Goal: Task Accomplishment & Management: Use online tool/utility

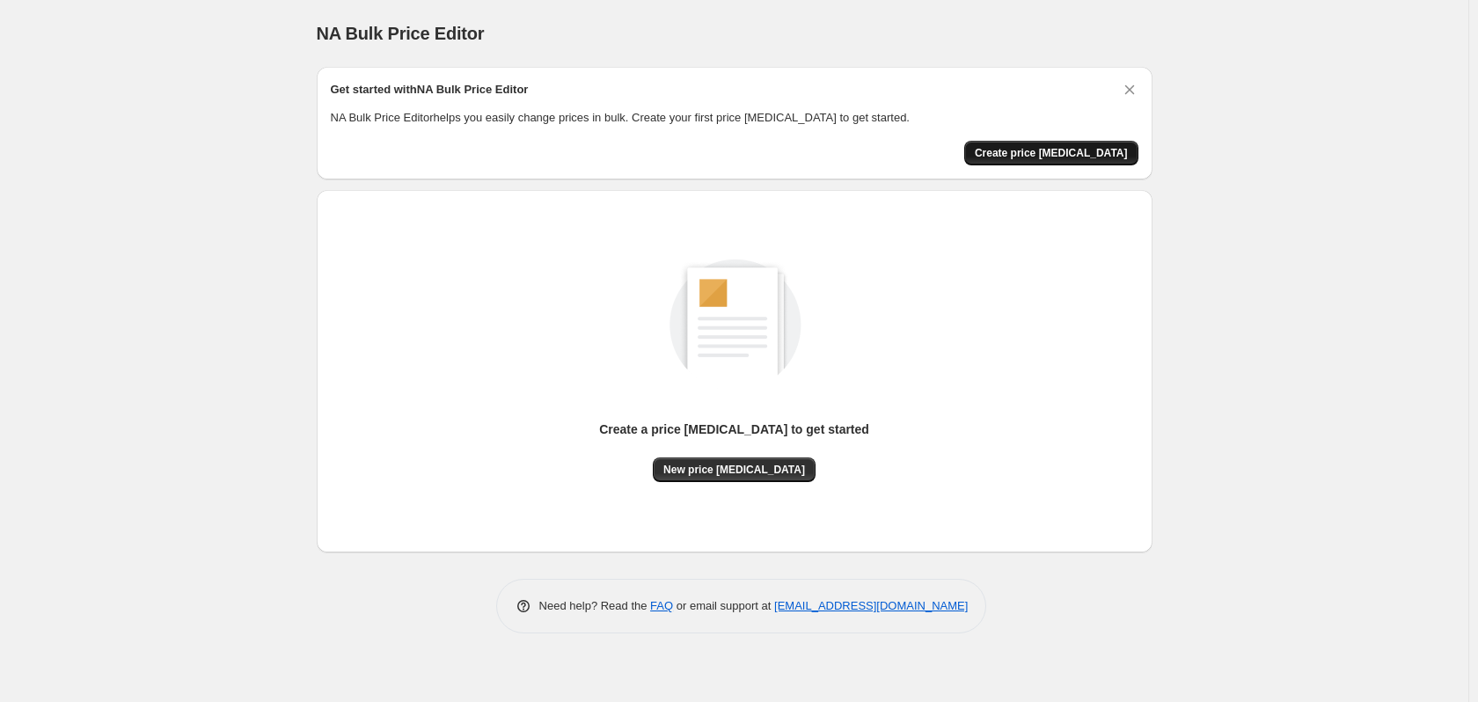
click at [1071, 156] on span "Create price [MEDICAL_DATA]" at bounding box center [1051, 153] width 153 height 14
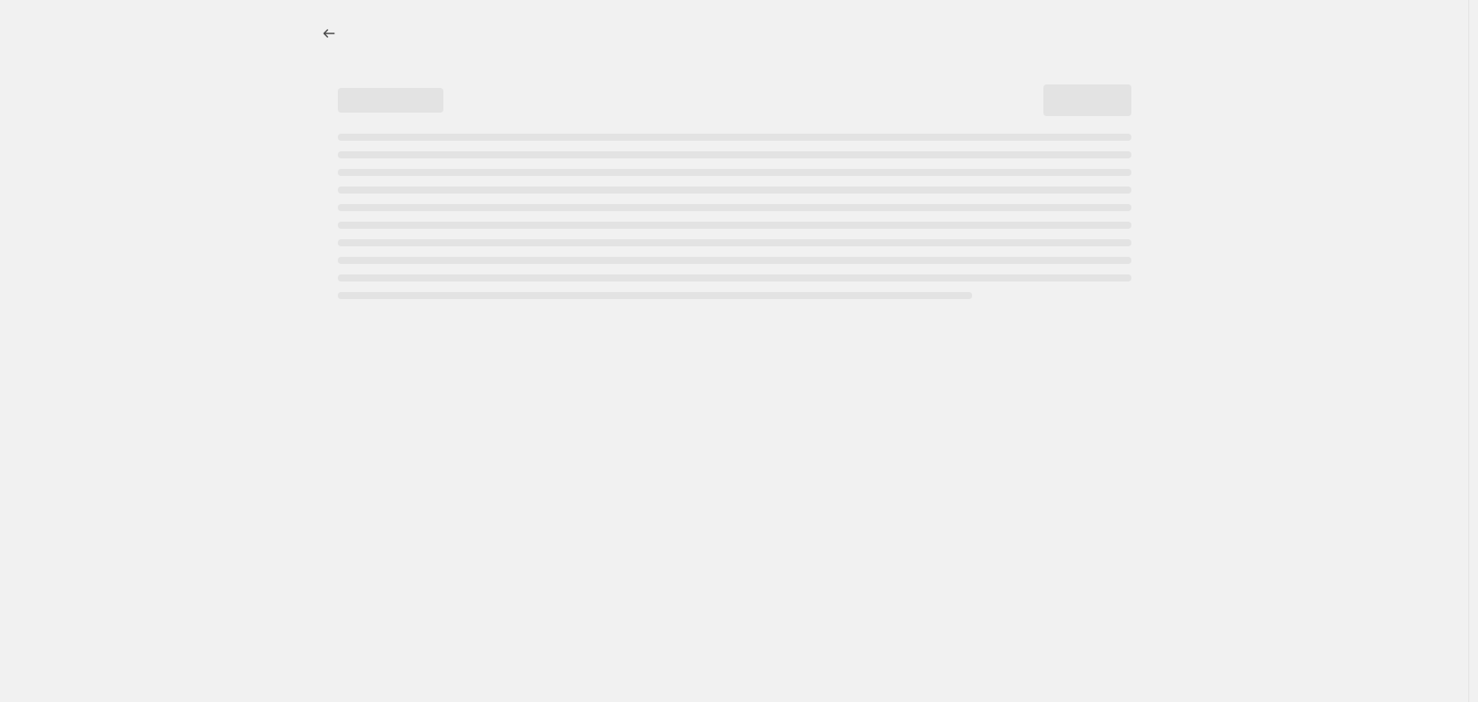
select select "percentage"
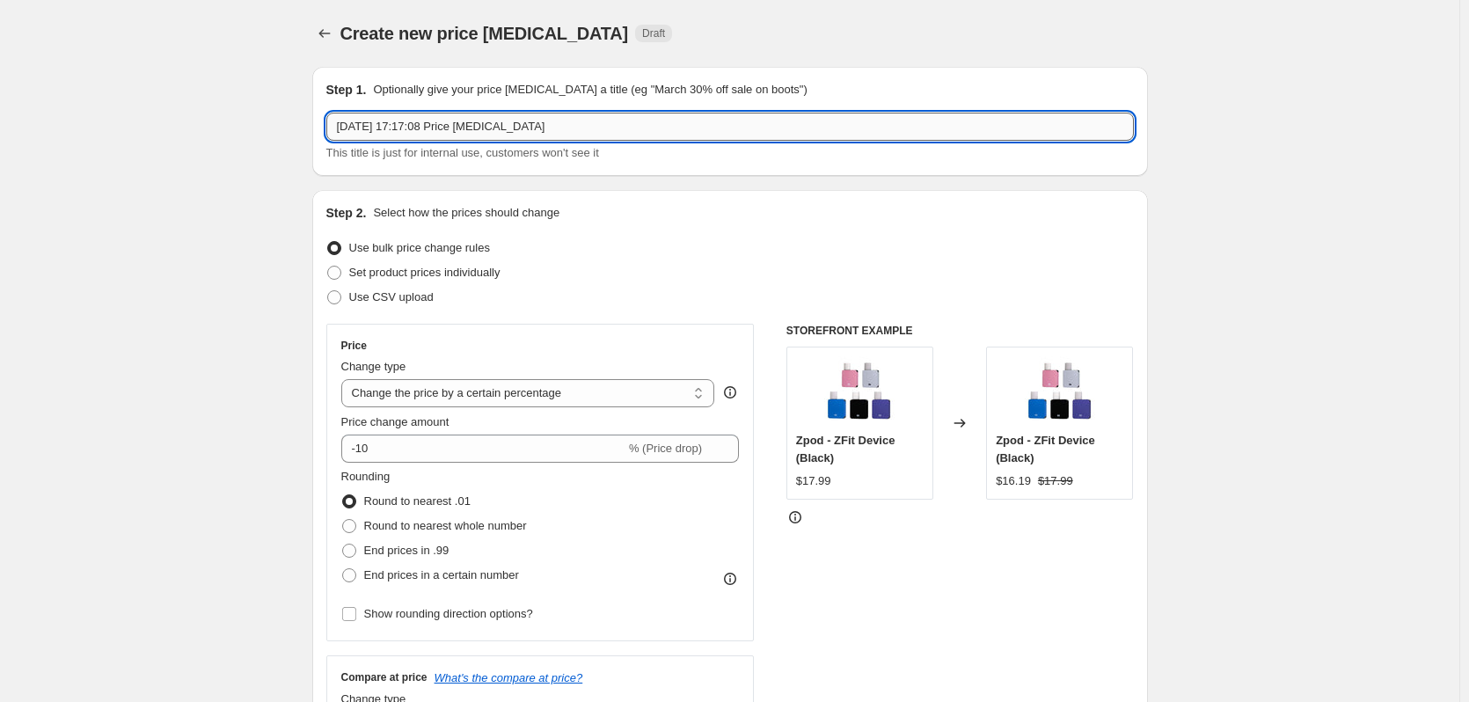
click at [353, 122] on input "[DATE] 17:17:08 Price [MEDICAL_DATA]" at bounding box center [730, 127] width 808 height 28
click at [417, 99] on div "Step 1. Optionally give your price [MEDICAL_DATA] a title (eg "March 30% off sa…" at bounding box center [730, 121] width 808 height 81
drag, startPoint x: 592, startPoint y: 127, endPoint x: 253, endPoint y: 128, distance: 339.7
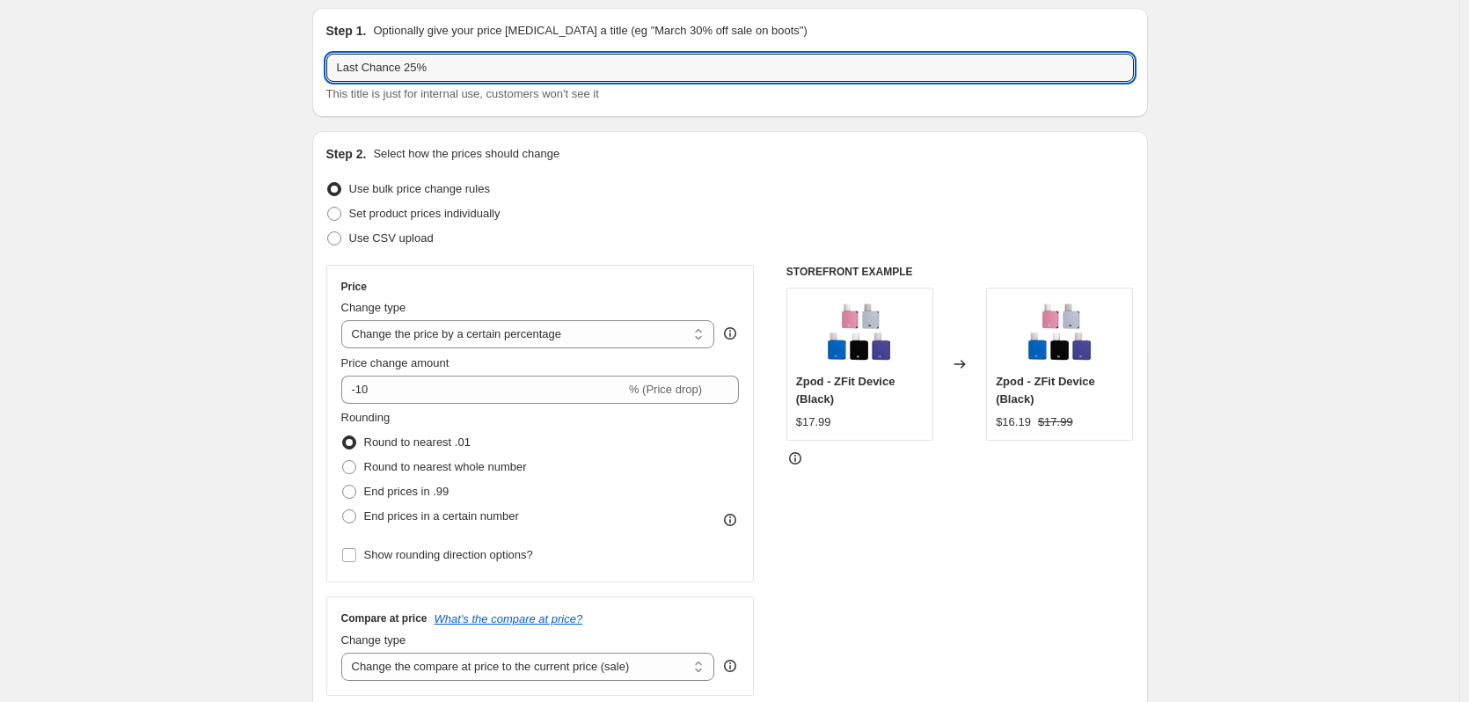
scroll to position [88, 0]
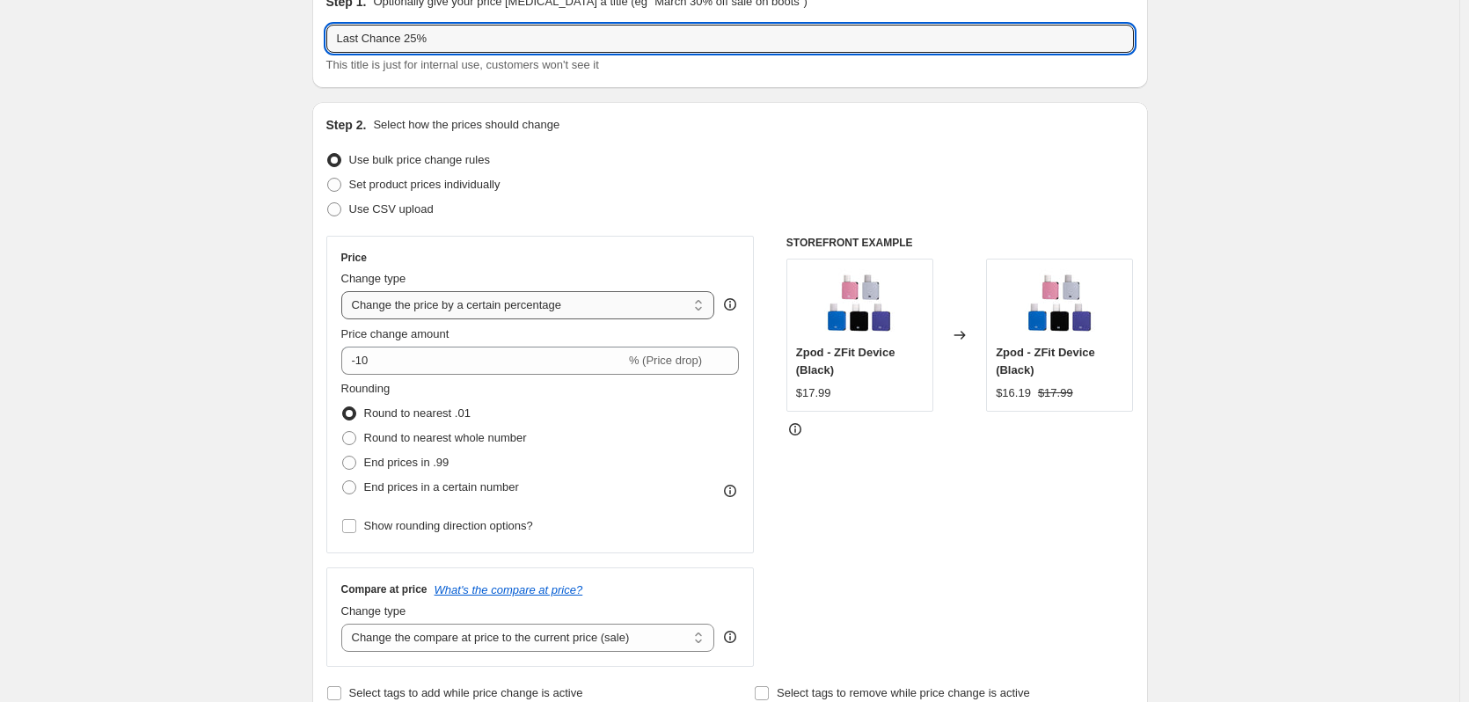
type input "Last Chance 25%"
click at [584, 310] on select "Change the price to a certain amount Change the price by a certain amount Chang…" at bounding box center [528, 305] width 374 height 28
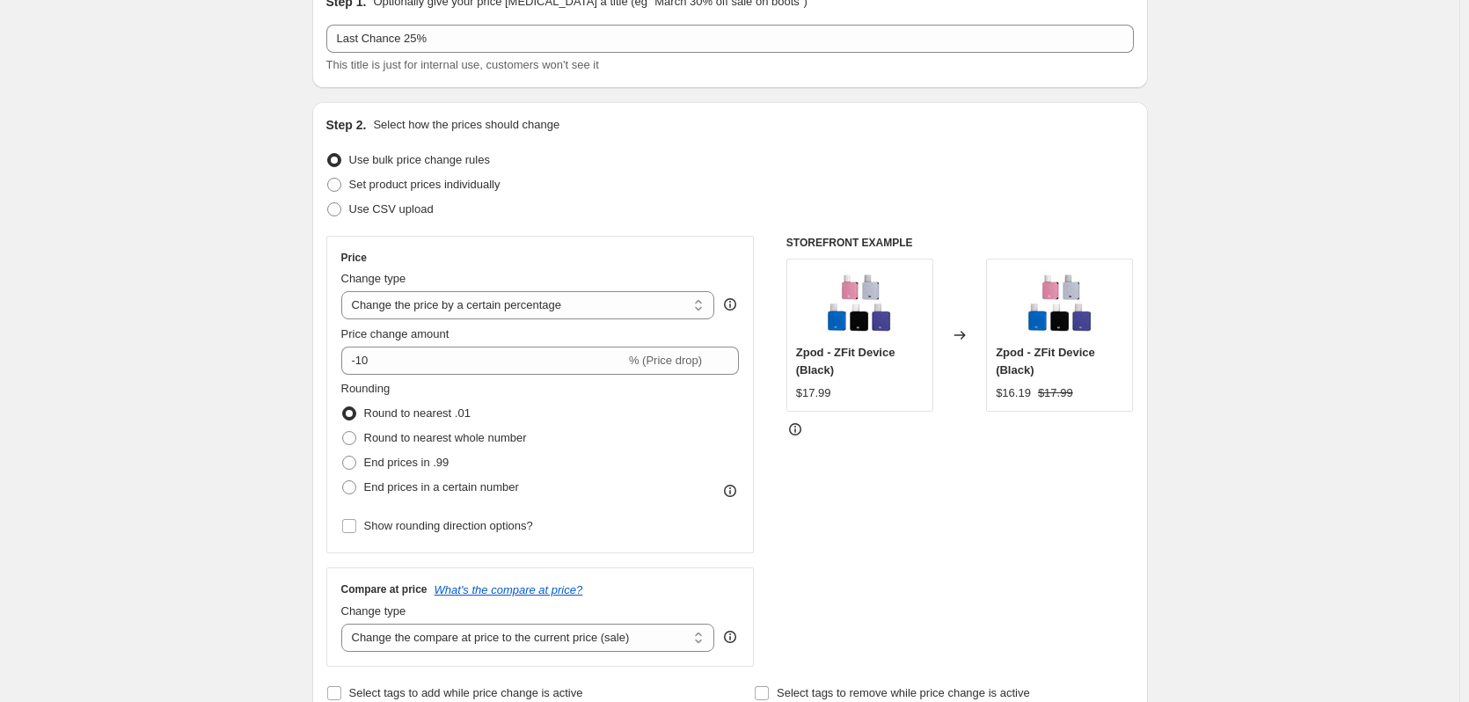
click at [345, 291] on select "Change the price to a certain amount Change the price by a certain amount Chang…" at bounding box center [528, 305] width 374 height 28
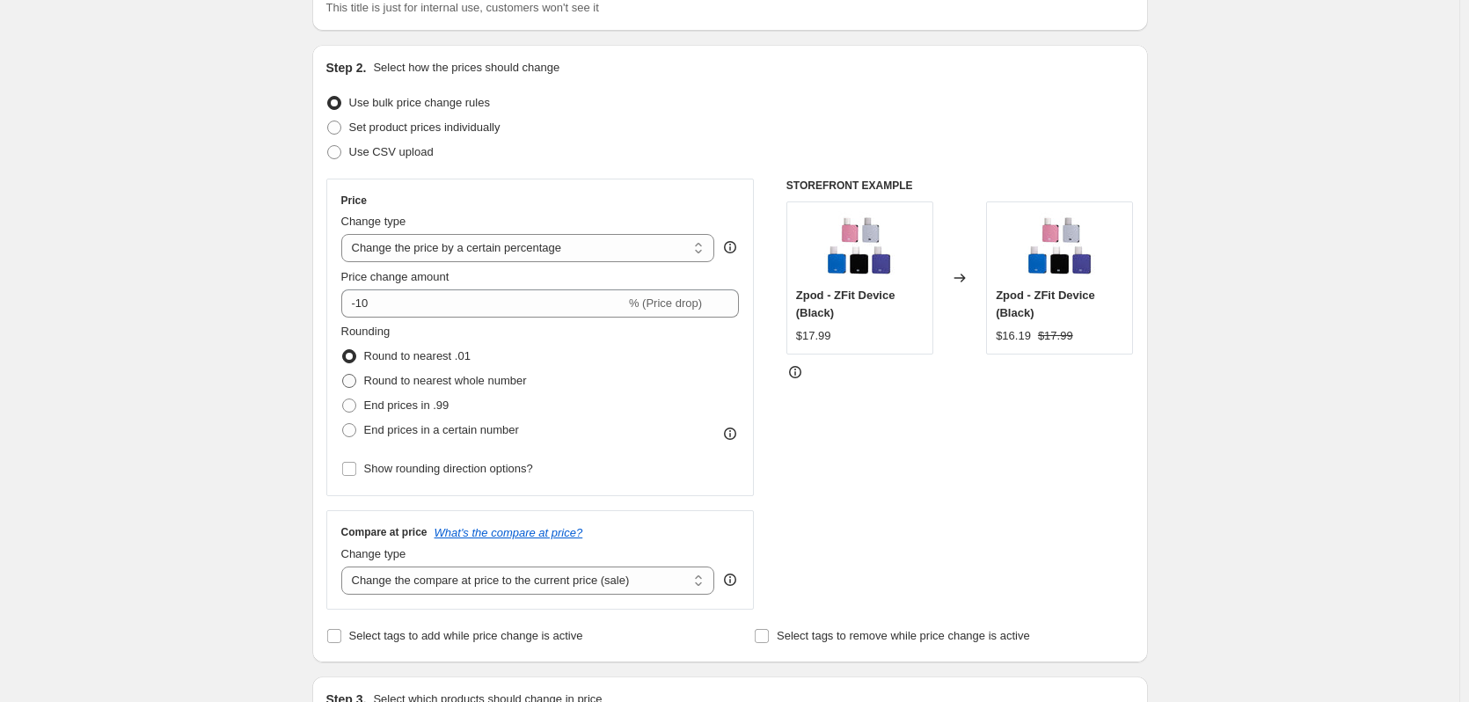
scroll to position [176, 0]
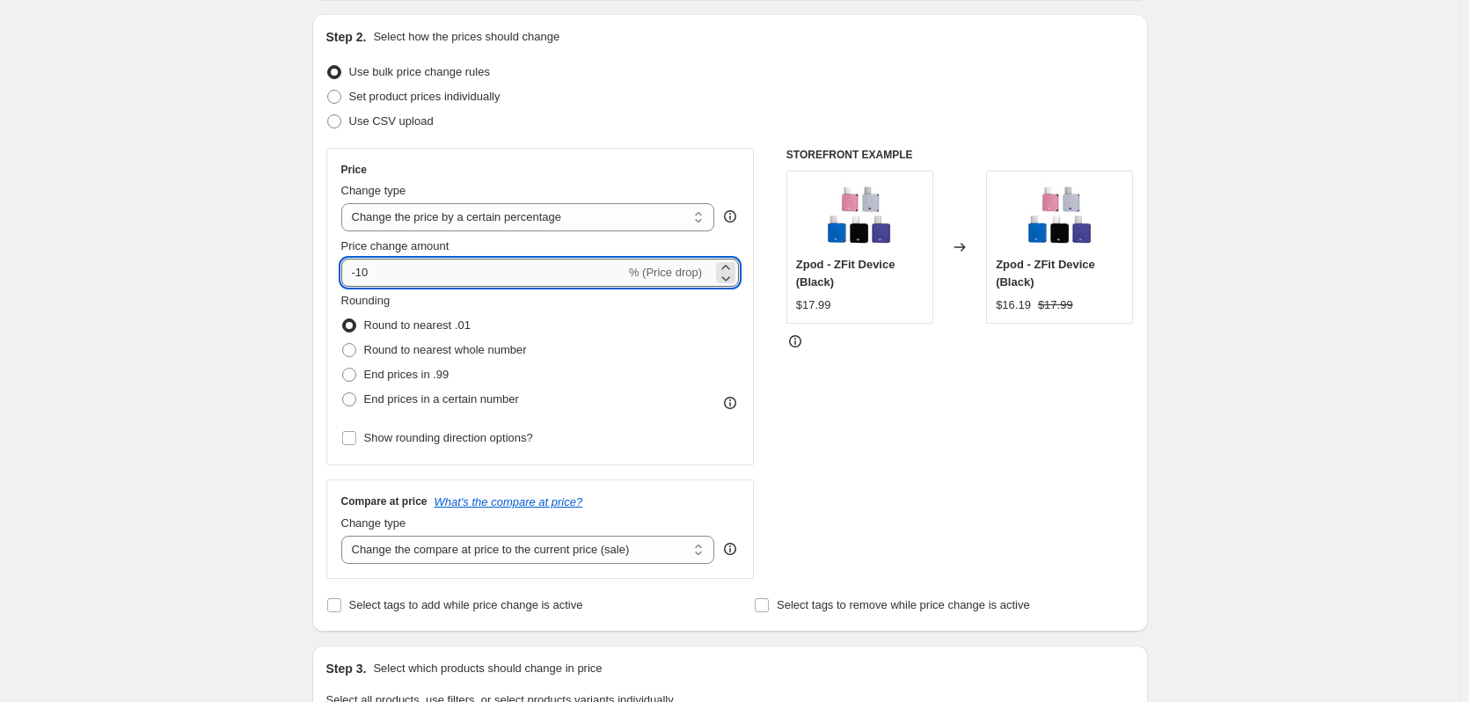
click at [407, 277] on input "-10" at bounding box center [483, 273] width 284 height 28
drag, startPoint x: 429, startPoint y: 272, endPoint x: 222, endPoint y: 256, distance: 208.3
click at [374, 266] on input "-10" at bounding box center [483, 273] width 284 height 28
type input "-1"
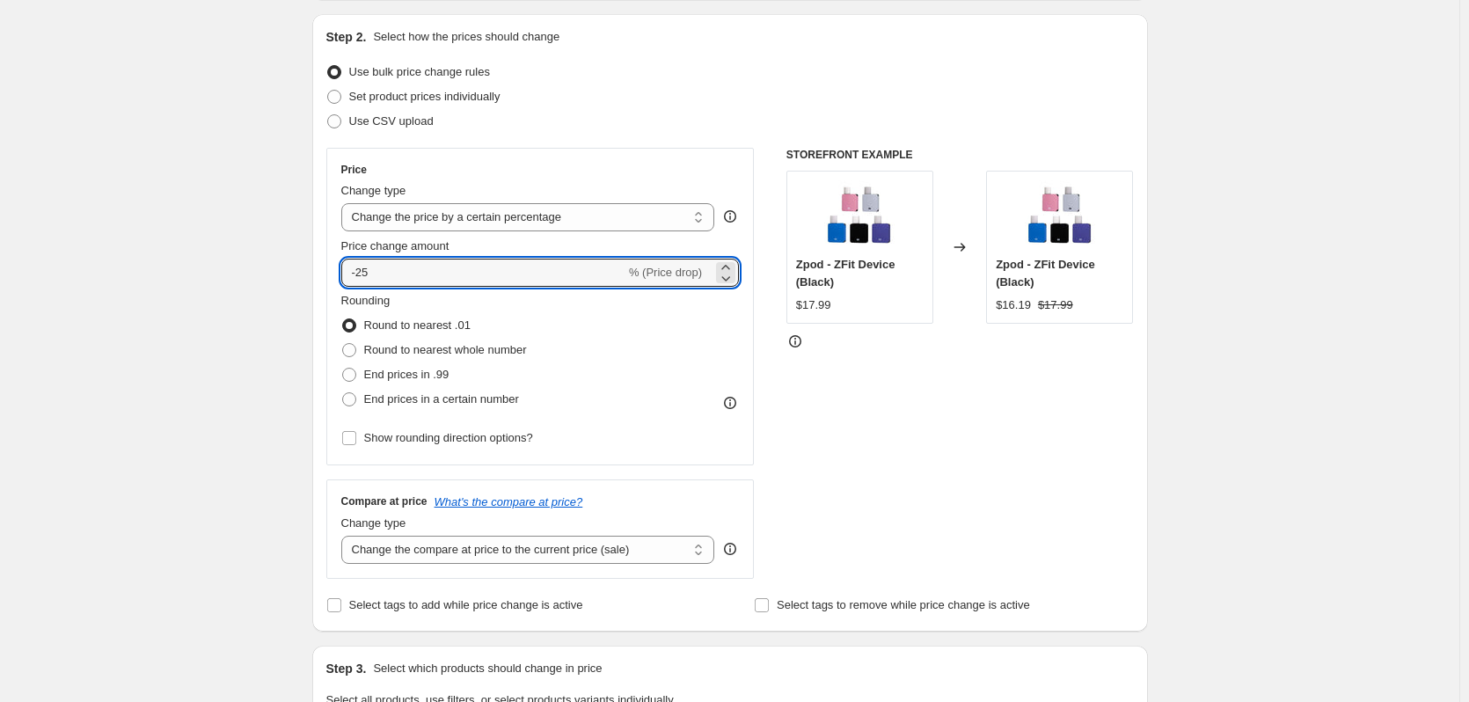
type input "-25"
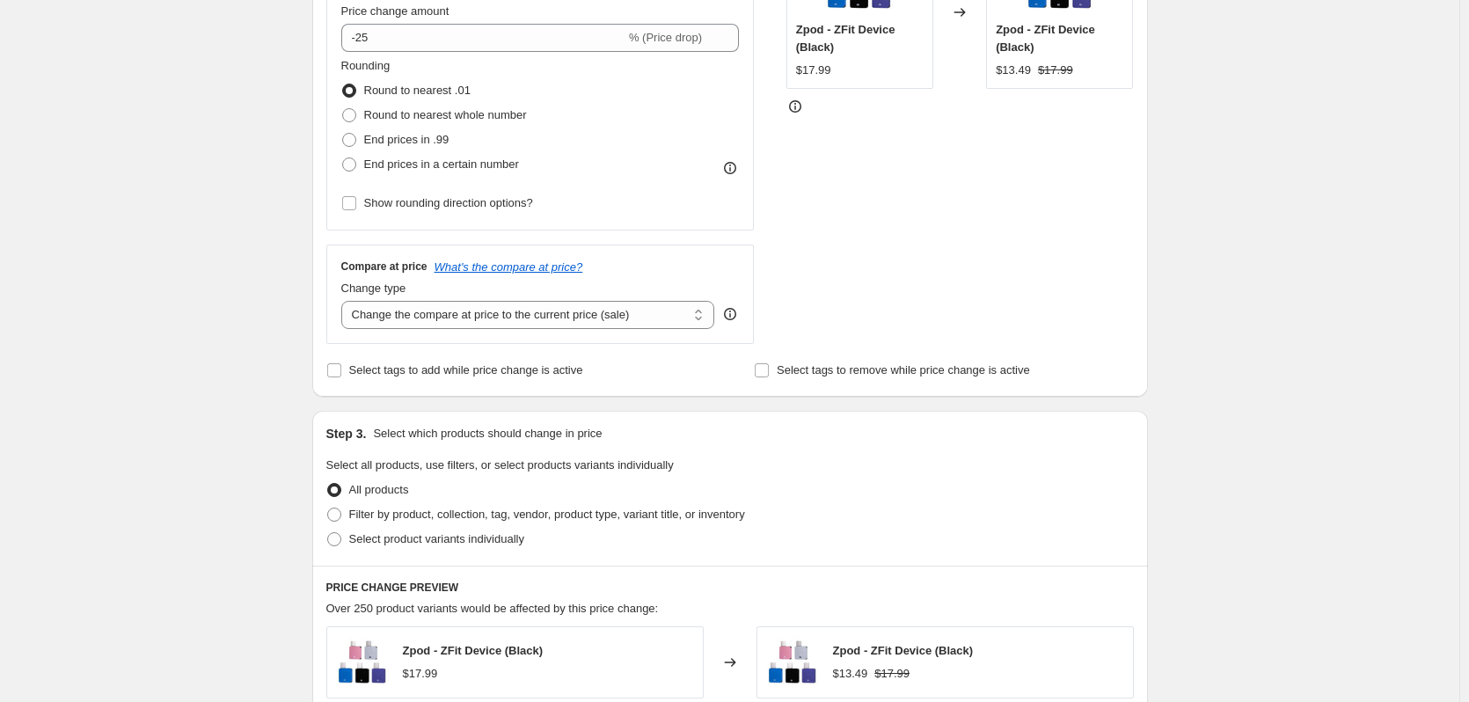
scroll to position [440, 0]
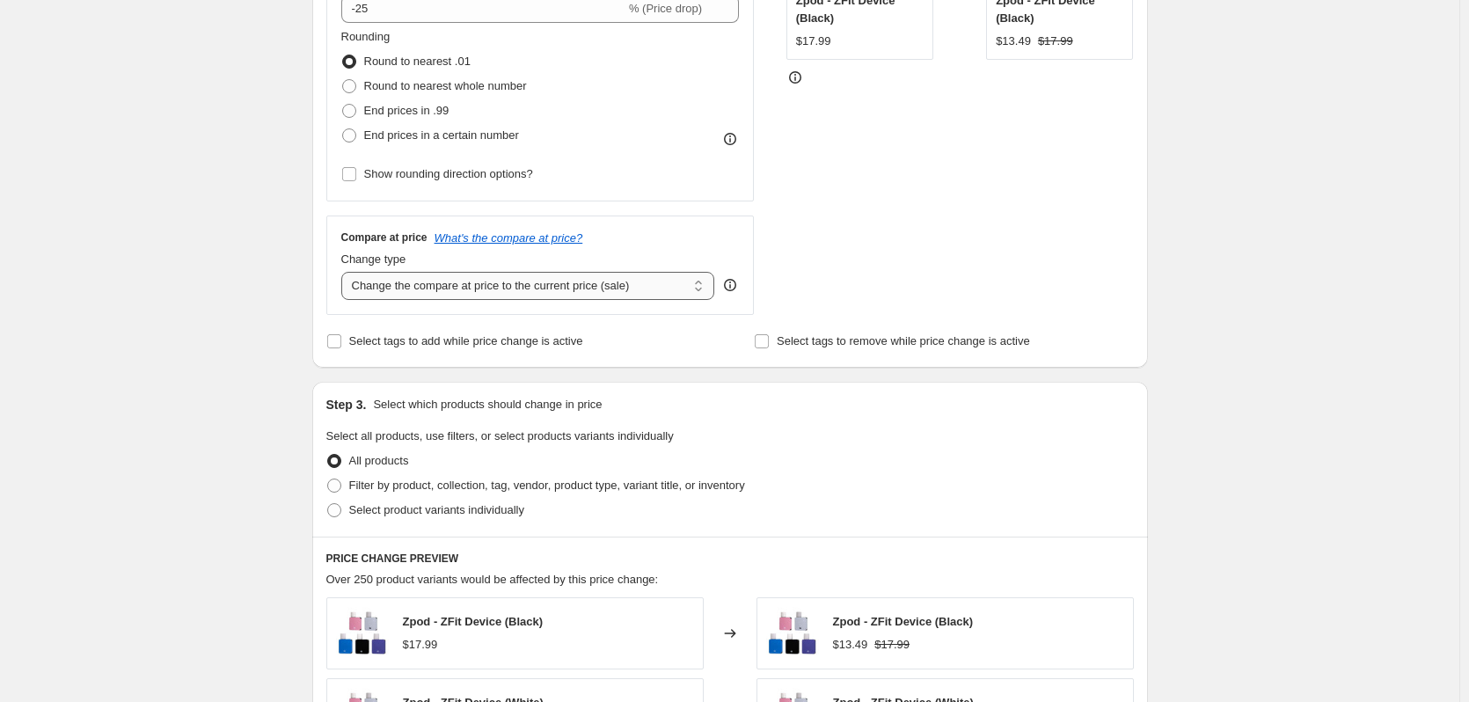
click at [708, 285] on select "Change the compare at price to the current price (sale) Change the compare at p…" at bounding box center [528, 286] width 374 height 28
select select "percentage"
click at [345, 272] on select "Change the compare at price to the current price (sale) Change the compare at p…" at bounding box center [528, 286] width 374 height 28
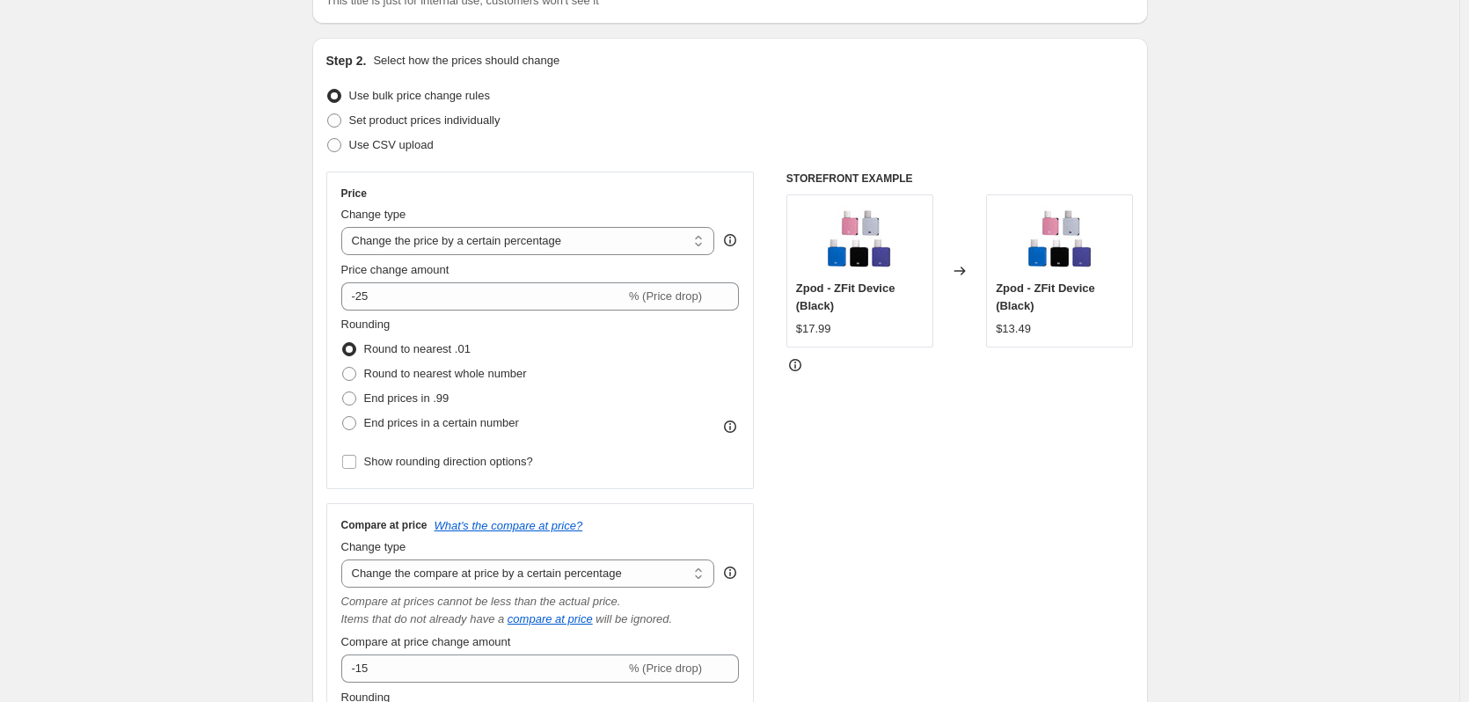
scroll to position [0, 0]
